Goal: Information Seeking & Learning: Check status

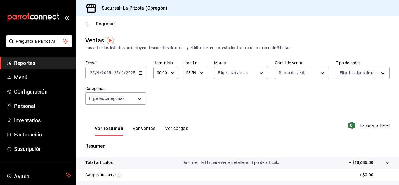
drag, startPoint x: 0, startPoint y: 0, endPoint x: 100, endPoint y: 24, distance: 102.5
click at [100, 24] on span "Regresar" at bounding box center [105, 24] width 19 height 6
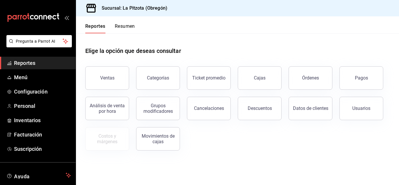
click at [119, 30] on button "Resumen" at bounding box center [125, 28] width 20 height 10
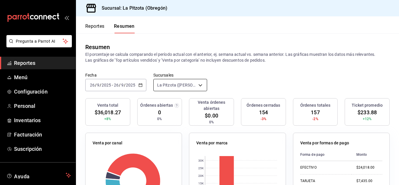
click at [167, 88] on body "Pregunta a Parrot AI Reportes Menú Configuración Personal Inventarios Facturaci…" at bounding box center [199, 92] width 399 height 185
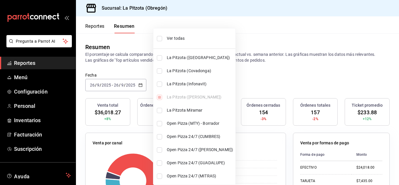
click at [161, 89] on li "La Pitzota (Infonavit)" at bounding box center [194, 83] width 82 height 13
type input "[object Object],[object Object]"
checkbox input "true"
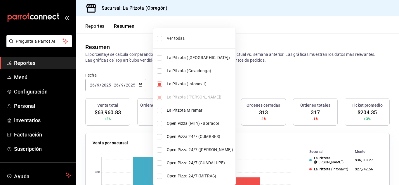
click at [161, 89] on li "La Pitzota (Infonavit)" at bounding box center [194, 83] width 82 height 13
type input "[object Object]"
checkbox input "false"
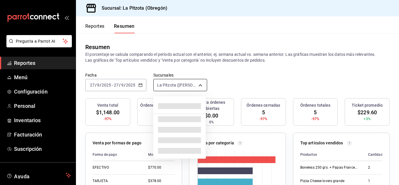
click at [194, 84] on body "Pregunta a Parrot AI Reportes Menú Configuración Personal Inventarios Facturaci…" at bounding box center [199, 92] width 399 height 185
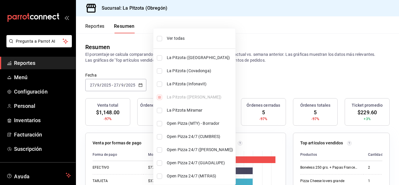
click at [157, 77] on div "Ver todas La Pitzota (Av [GEOGRAPHIC_DATA]) La Pitzota ([GEOGRAPHIC_DATA]) [GEO…" at bounding box center [194, 113] width 82 height 165
click at [157, 80] on li "La Pitzota (Infonavit)" at bounding box center [194, 83] width 82 height 13
type input "[object Object],[object Object]"
checkbox input "true"
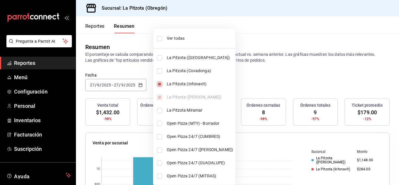
click at [264, 67] on div at bounding box center [199, 92] width 399 height 185
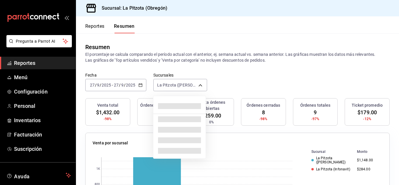
click at [178, 88] on body "Pregunta a Parrot AI Reportes Menú Configuración Personal Inventarios Facturaci…" at bounding box center [199, 92] width 399 height 185
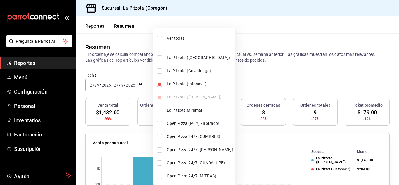
click at [160, 86] on input "checkbox" at bounding box center [159, 84] width 5 height 5
checkbox input "false"
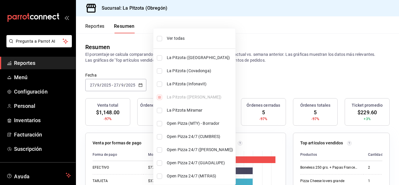
click at [236, 82] on div at bounding box center [199, 92] width 399 height 185
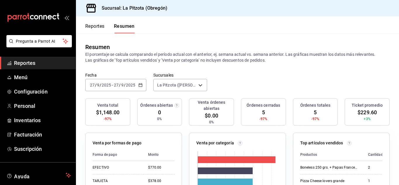
click at [92, 85] on input "27" at bounding box center [92, 85] width 5 height 5
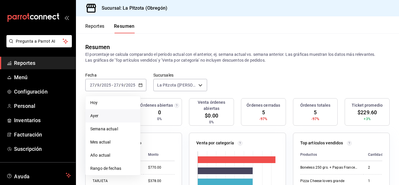
click at [94, 114] on span "Ayer" at bounding box center [112, 116] width 45 height 6
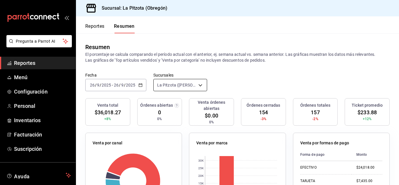
click at [192, 82] on body "Pregunta a Parrot AI Reportes Menú Configuración Personal Inventarios Facturaci…" at bounding box center [199, 92] width 399 height 185
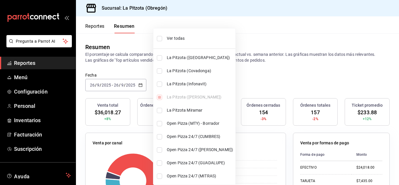
click at [161, 86] on li "La Pitzota (Infonavit)" at bounding box center [194, 83] width 82 height 13
type input "[object Object],[object Object]"
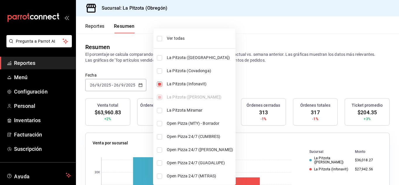
click at [161, 86] on input "checkbox" at bounding box center [159, 84] width 5 height 5
checkbox input "false"
type input "[object Object]"
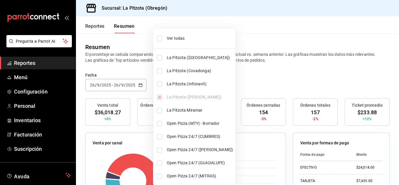
click at [95, 24] on div at bounding box center [199, 92] width 399 height 185
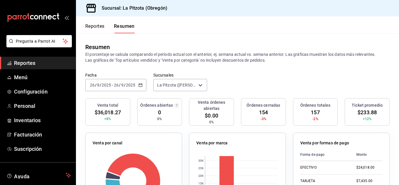
click at [95, 24] on button "Reportes" at bounding box center [94, 28] width 19 height 10
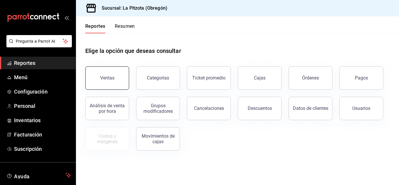
click at [116, 82] on button "Ventas" at bounding box center [107, 77] width 44 height 23
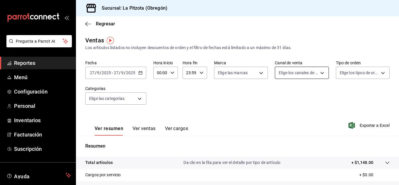
click at [296, 70] on body "Pregunta a Parrot AI Reportes Menú Configuración Personal Inventarios Facturaci…" at bounding box center [199, 92] width 399 height 185
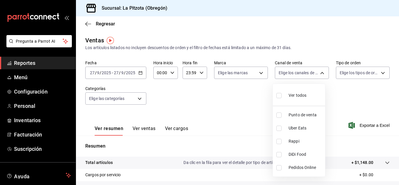
click at [149, 72] on div at bounding box center [199, 92] width 399 height 185
click at [138, 72] on div "[DATE] [DATE] - [DATE] [DATE]" at bounding box center [115, 73] width 61 height 12
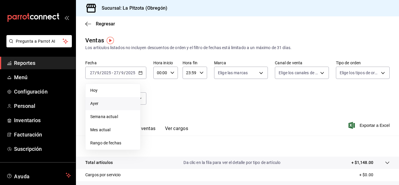
click at [108, 107] on li "Ayer" at bounding box center [113, 103] width 55 height 13
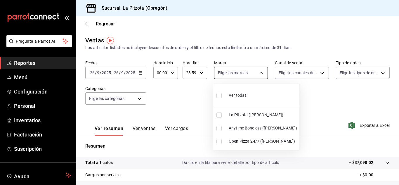
click at [257, 77] on body "Pregunta a Parrot AI Reportes Menú Configuración Personal Inventarios Facturaci…" at bounding box center [199, 92] width 399 height 185
click at [287, 73] on div at bounding box center [199, 92] width 399 height 185
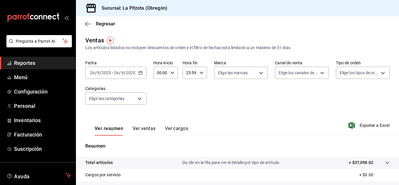
click at [287, 73] on body "Pregunta a Parrot AI Reportes Menú Configuración Personal Inventarios Facturaci…" at bounding box center [199, 92] width 399 height 185
click at [278, 116] on input "checkbox" at bounding box center [278, 115] width 5 height 5
checkbox input "true"
type input "PARROT"
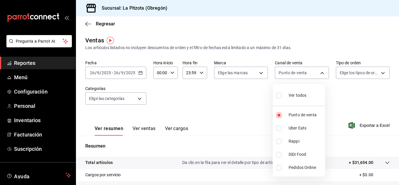
click at [241, 117] on div at bounding box center [199, 92] width 399 height 185
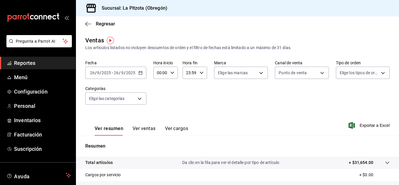
click at [138, 128] on button "Ver ventas" at bounding box center [144, 131] width 23 height 10
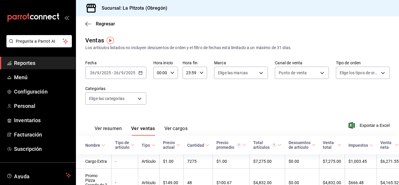
click at [115, 129] on button "Ver resumen" at bounding box center [108, 131] width 27 height 10
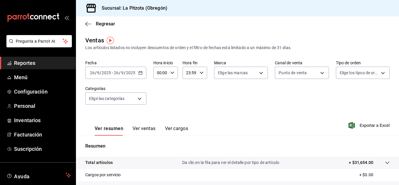
click at [145, 127] on button "Ver ventas" at bounding box center [144, 131] width 23 height 10
